Goal: Use online tool/utility: Use online tool/utility

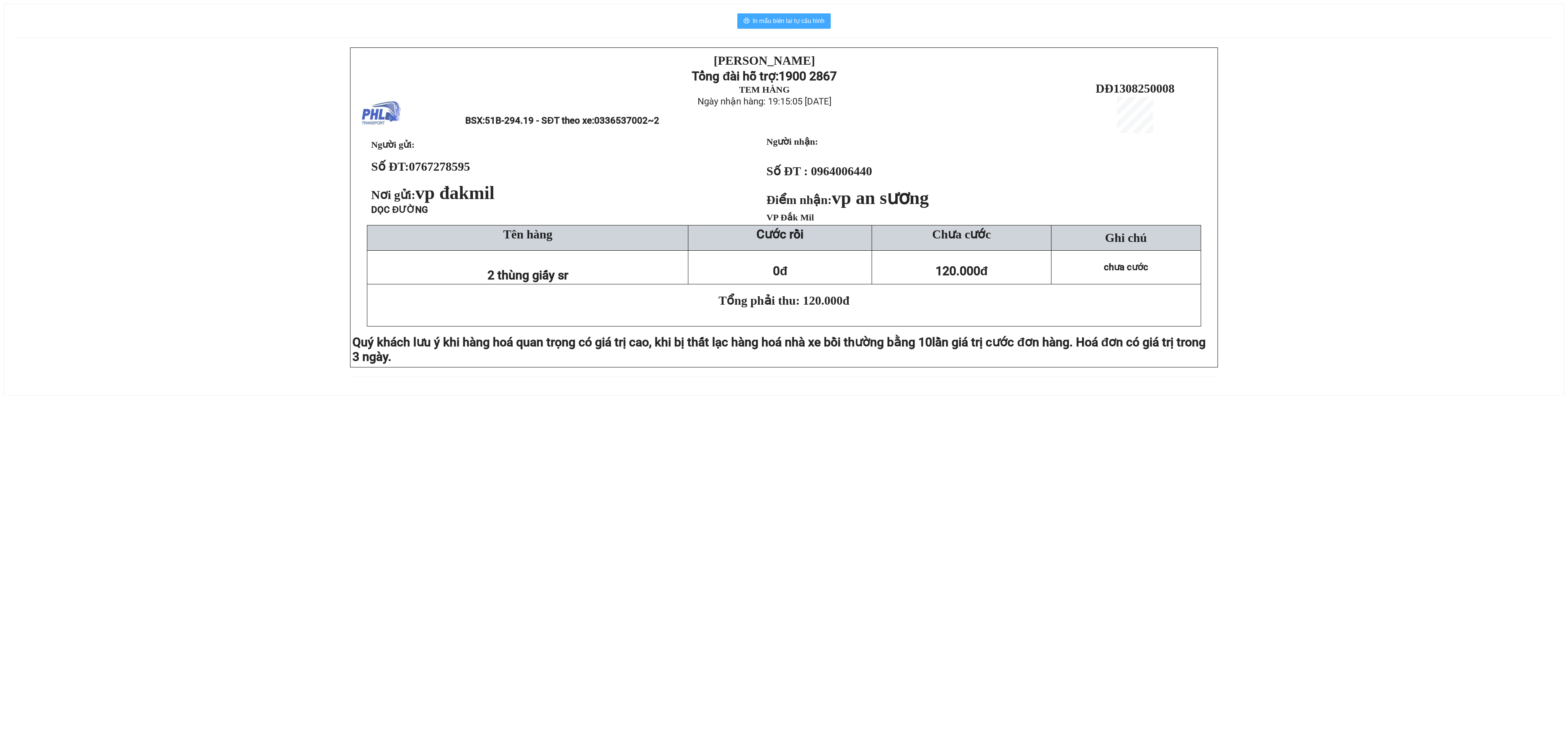
click at [775, 28] on button "In mẫu biên lai tự cấu hình" at bounding box center [784, 21] width 93 height 15
click at [772, 20] on span "In mẫu biên lai tự cấu hình" at bounding box center [788, 21] width 72 height 10
